Goal: Task Accomplishment & Management: Use online tool/utility

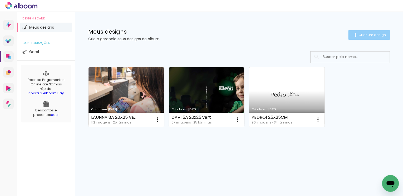
click at [371, 35] on span "Criar um design" at bounding box center [371, 34] width 27 height 3
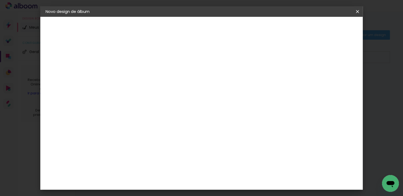
click at [132, 69] on input at bounding box center [132, 71] width 0 height 8
type input "PRISCILA E [PERSON_NAME] 30X30 Q"
type paper-input "PRISCILA E [PERSON_NAME] 30X30 Q"
click at [0, 0] on slot "Avançar" at bounding box center [0, 0] width 0 height 0
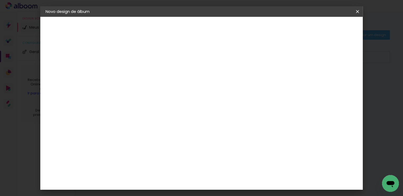
click at [142, 182] on div "Requinte" at bounding box center [137, 184] width 18 height 4
click at [0, 0] on slot "Avançar" at bounding box center [0, 0] width 0 height 0
click at [167, 126] on span "30 × 30" at bounding box center [155, 131] width 24 height 11
click at [0, 0] on slot "Avançar" at bounding box center [0, 0] width 0 height 0
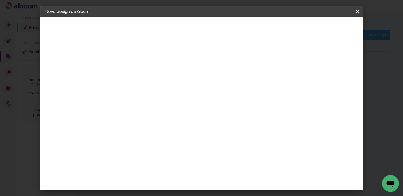
click at [252, 57] on div at bounding box center [249, 56] width 5 height 5
type paper-checkbox "on"
click at [282, 28] on span "Iniciar design" at bounding box center [270, 28] width 24 height 4
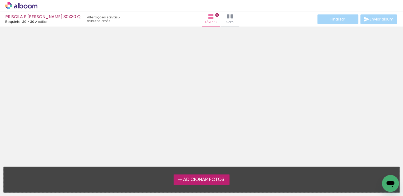
click at [179, 180] on iron-icon at bounding box center [180, 180] width 6 height 6
click at [0, 0] on input "file" at bounding box center [0, 0] width 0 height 0
